Goal: Register for event/course

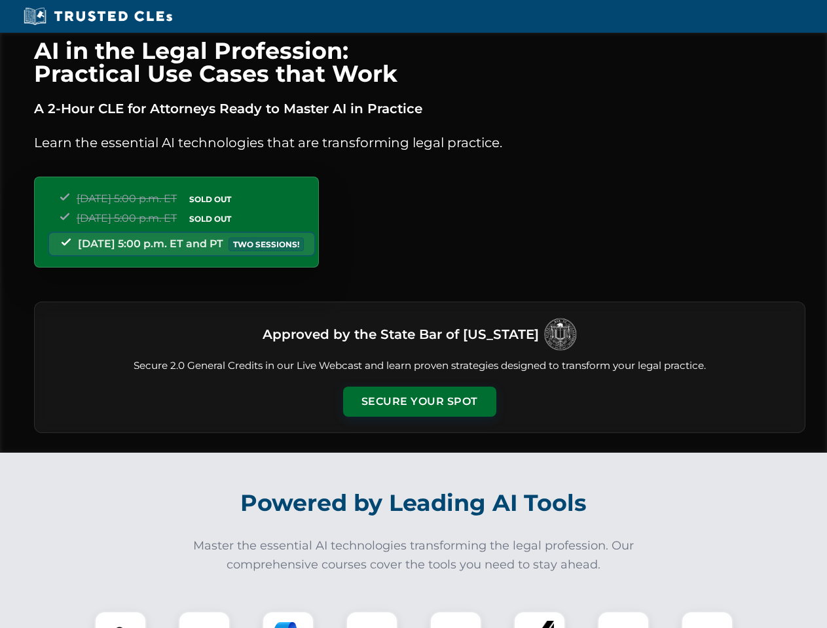
click at [419, 402] on button "Secure Your Spot" at bounding box center [419, 402] width 153 height 30
click at [120, 620] on img at bounding box center [120, 638] width 38 height 38
click at [204, 620] on div at bounding box center [204, 637] width 52 height 52
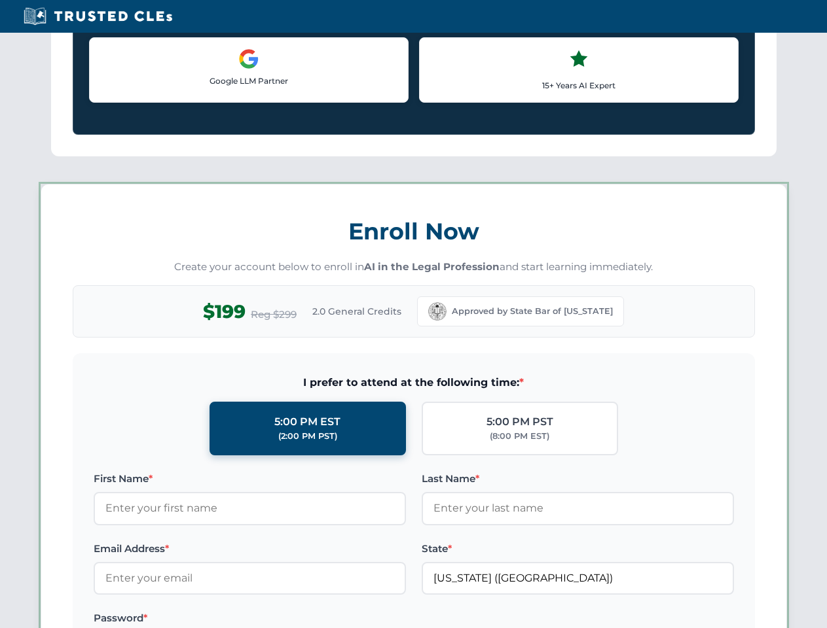
click at [372, 620] on label "Password *" at bounding box center [250, 619] width 312 height 16
